Goal: Task Accomplishment & Management: Use online tool/utility

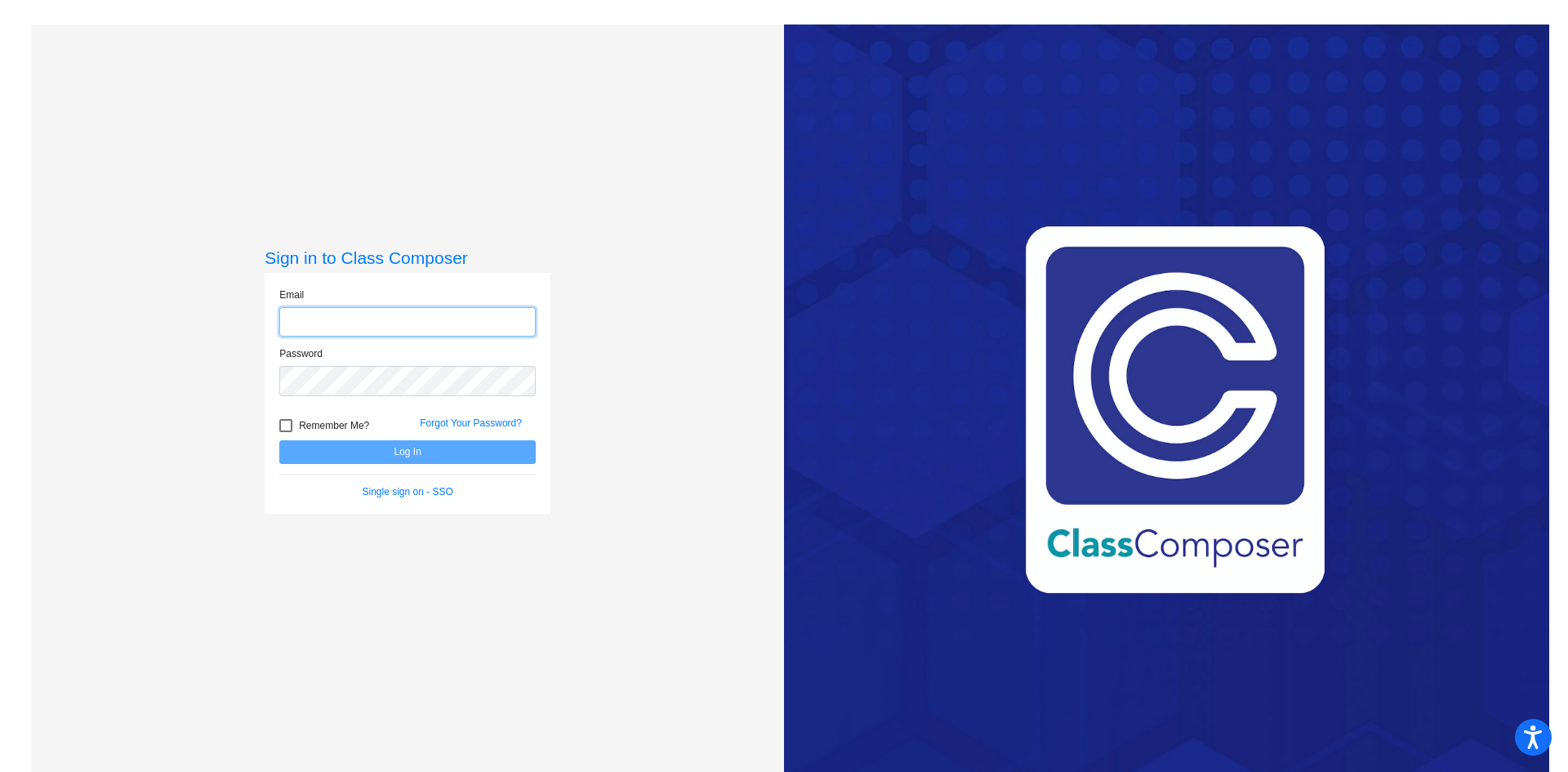
type input "[EMAIL_ADDRESS][DOMAIN_NAME]"
click at [310, 456] on button "Log In" at bounding box center [408, 452] width 256 height 24
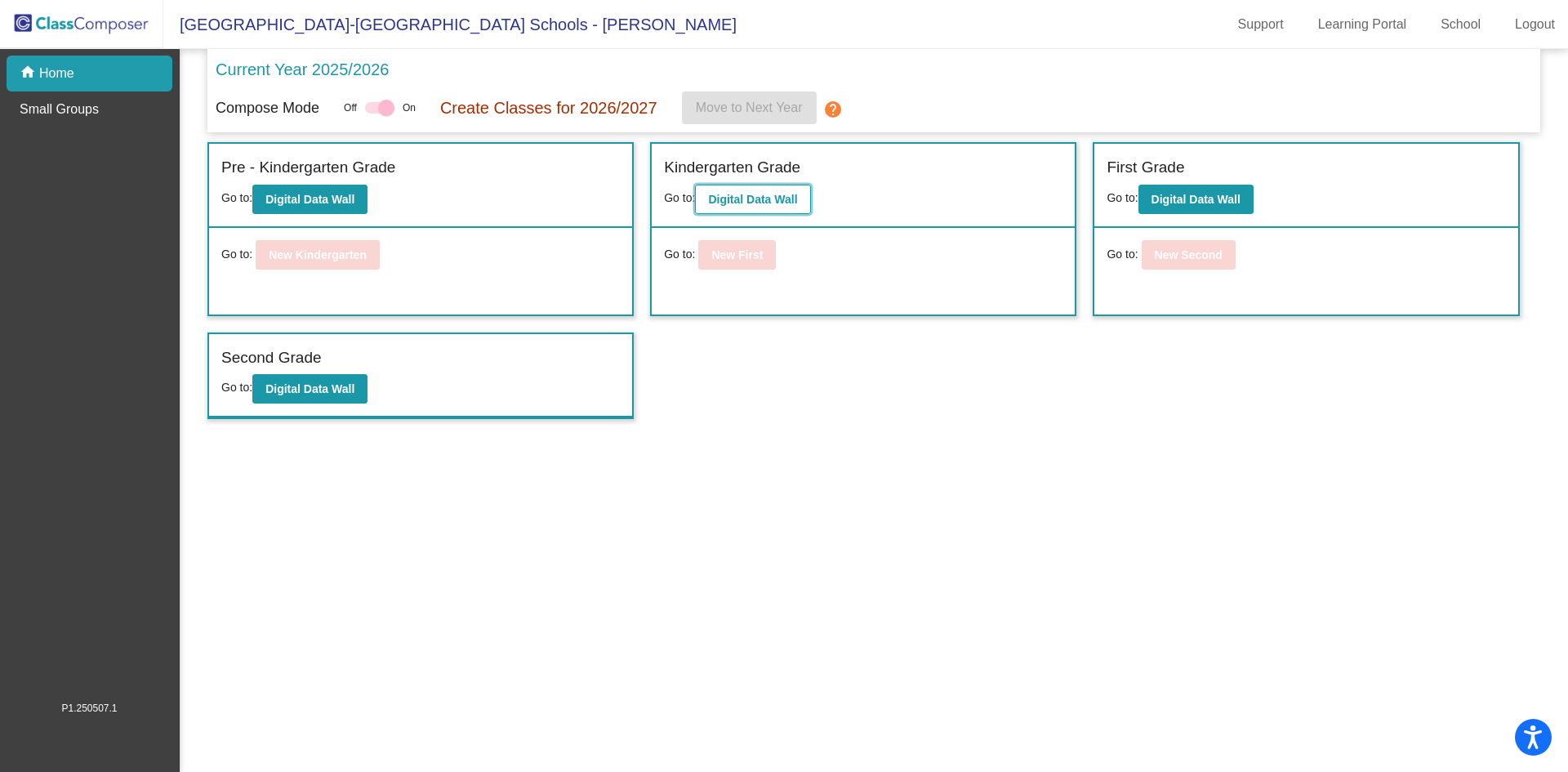
click at [772, 200] on b "Digital Data Wall" at bounding box center [753, 199] width 89 height 13
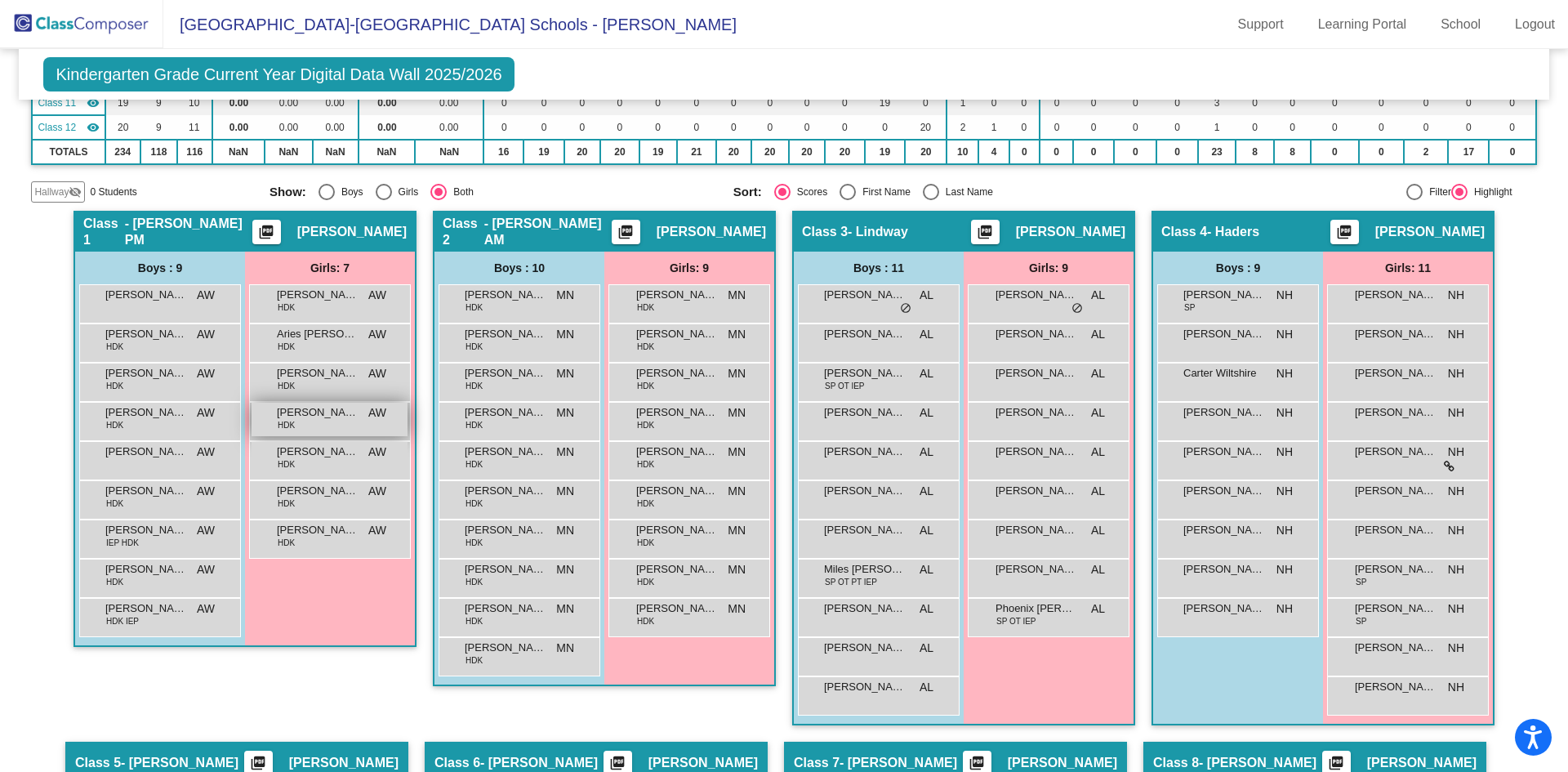
scroll to position [409, 0]
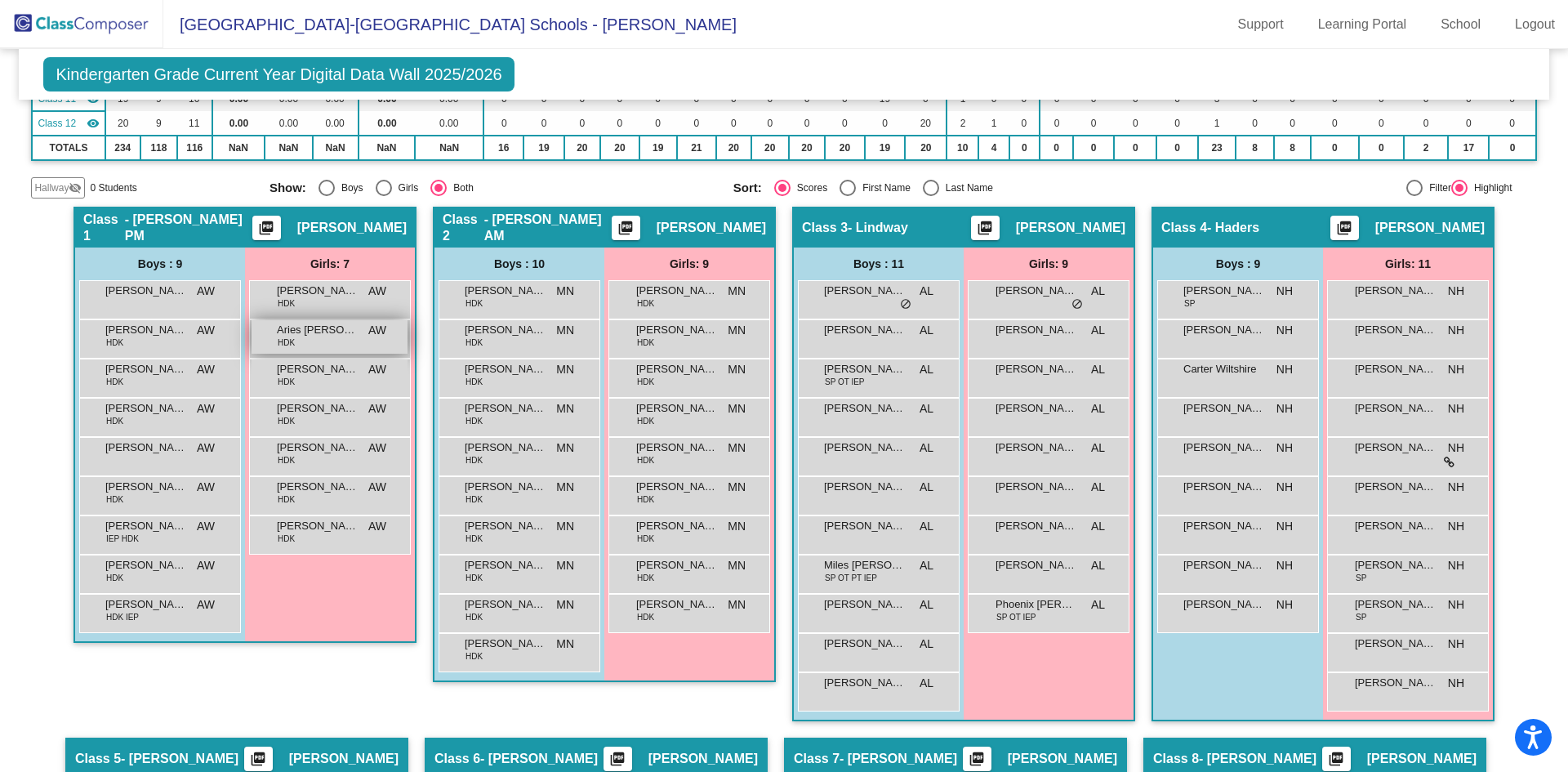
click at [298, 339] on div "Aries [PERSON_NAME] HDK AW lock do_not_disturb_alt" at bounding box center [329, 337] width 156 height 33
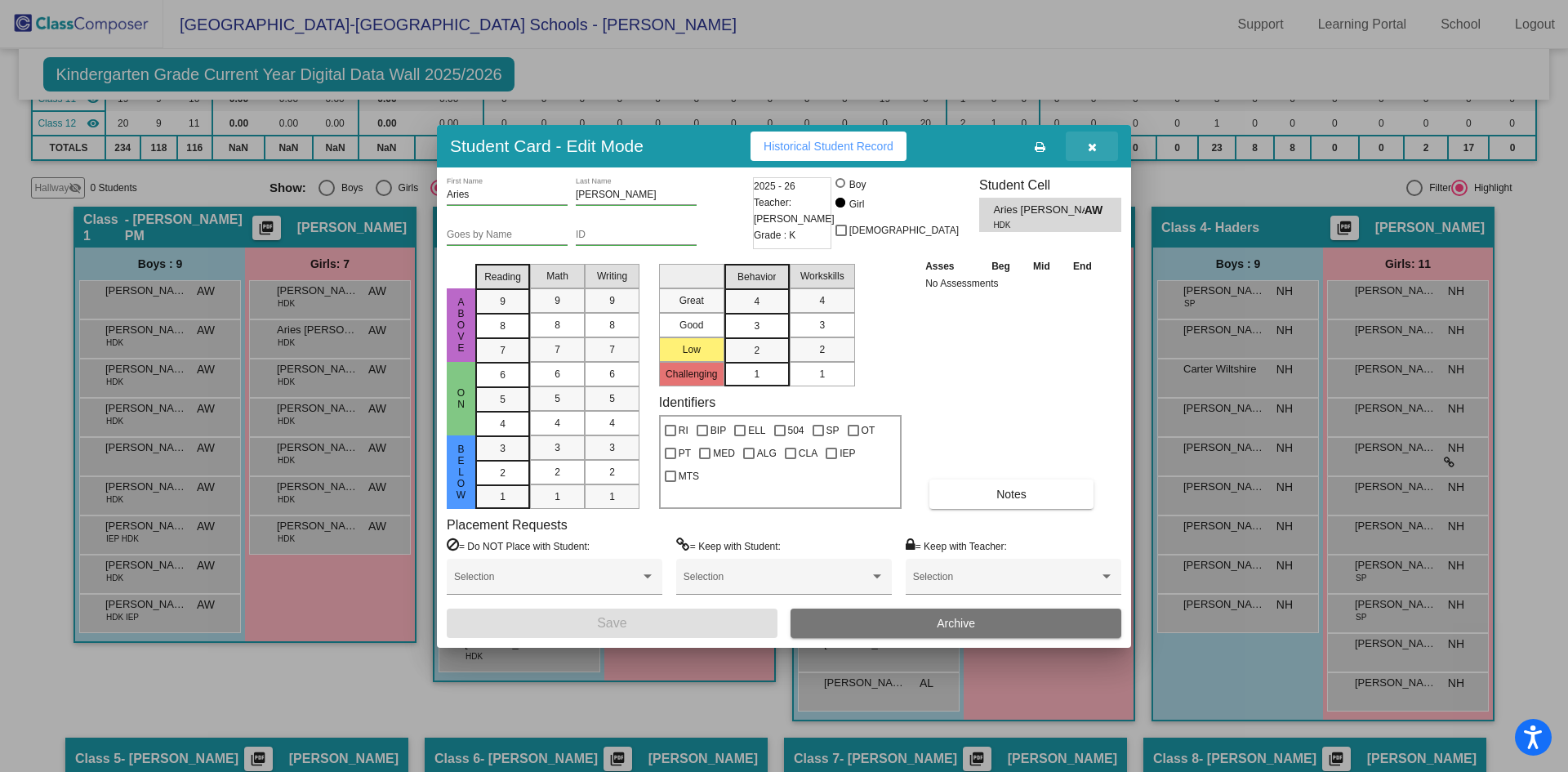
click at [1097, 147] on icon "button" at bounding box center [1093, 147] width 9 height 11
